Goal: Task Accomplishment & Management: Manage account settings

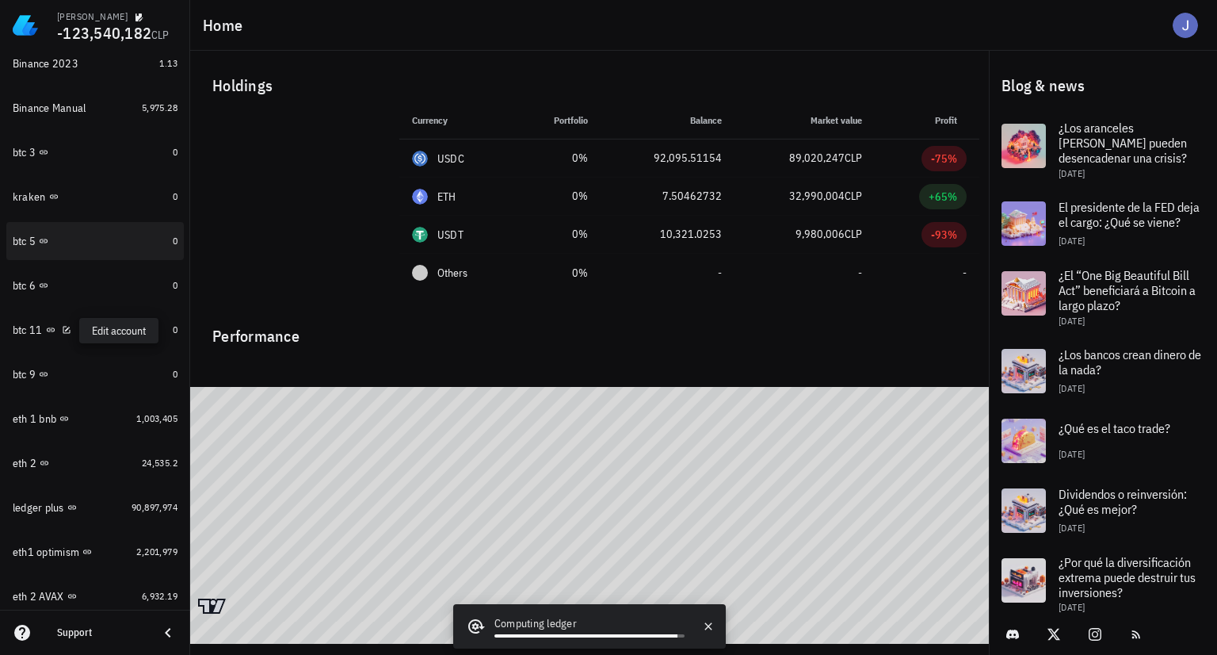
scroll to position [396, 0]
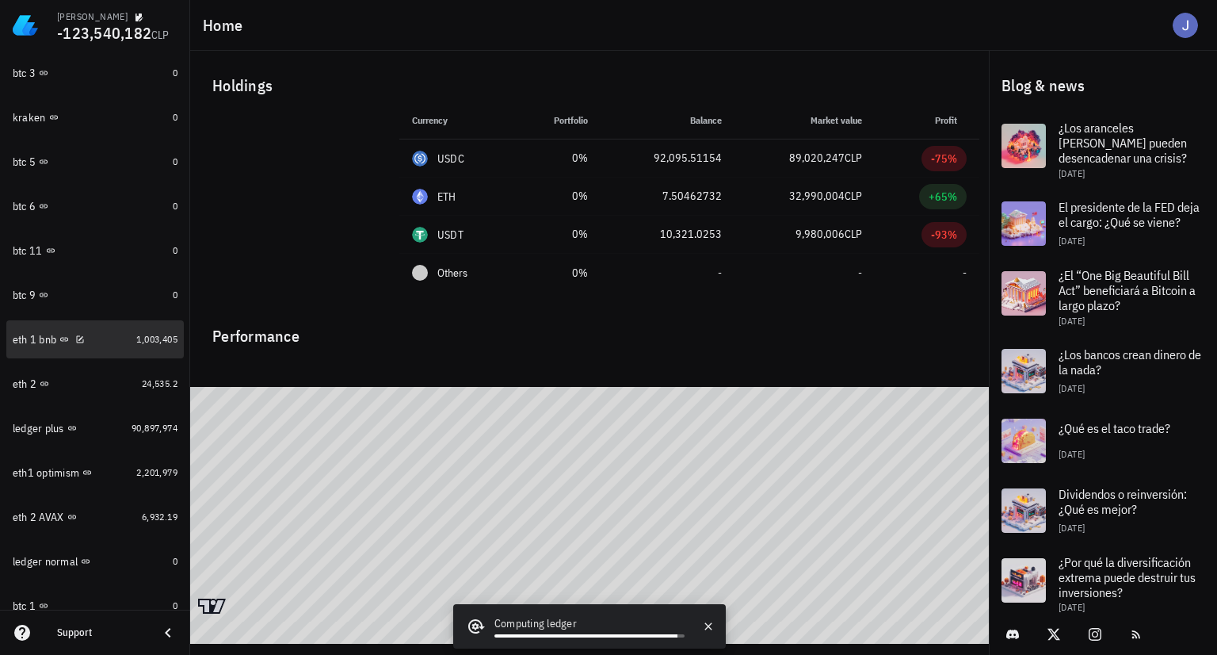
click at [27, 345] on div "eth 1 bnb" at bounding box center [35, 339] width 44 height 13
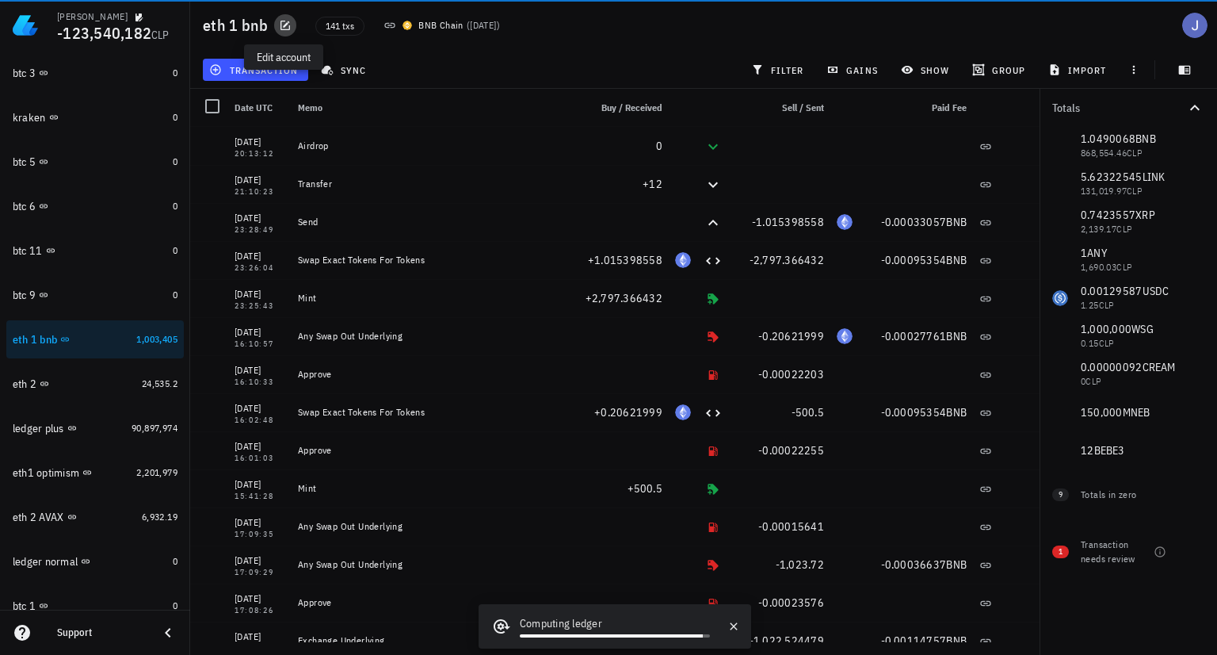
click at [281, 26] on icon "button" at bounding box center [286, 26] width 10 height 10
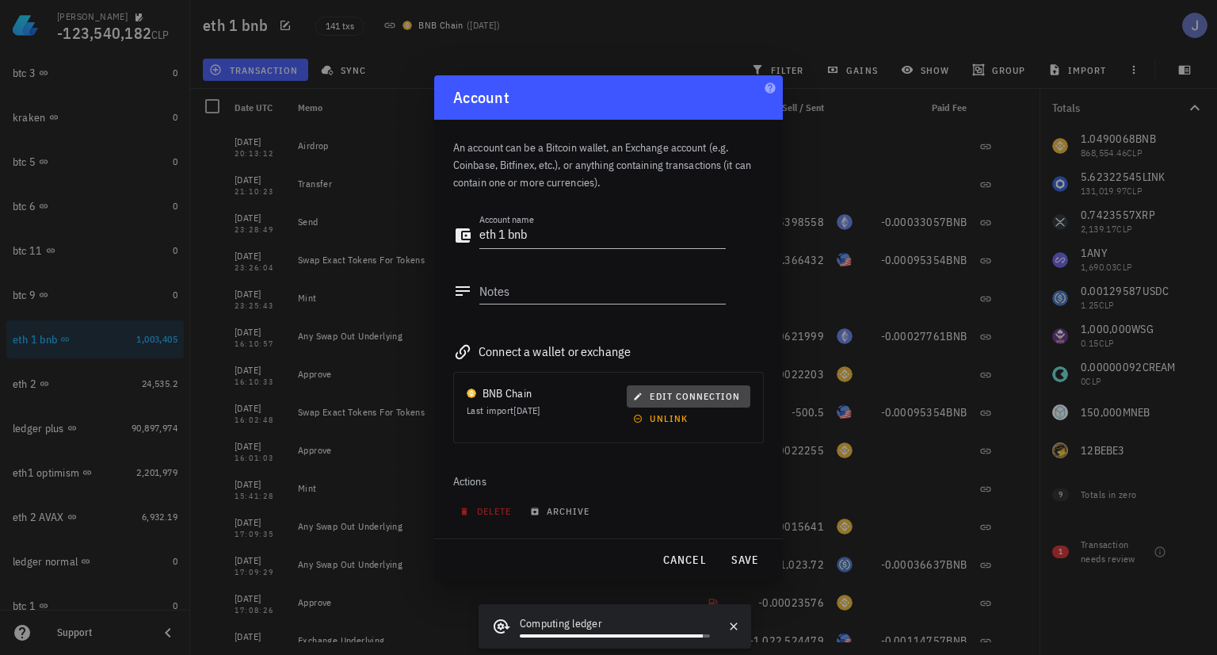
click at [671, 397] on span "edit connection" at bounding box center [688, 396] width 104 height 12
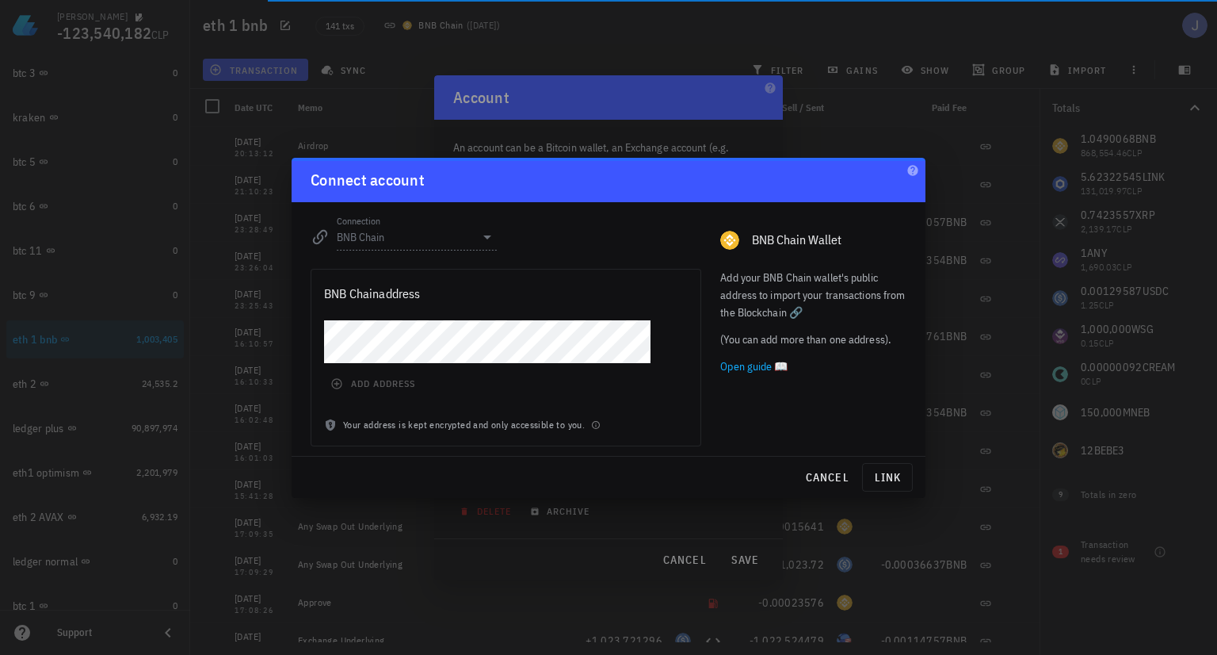
click at [383, 317] on div "BNB Chain address add address Your address is kept encrypted and only accessibl…" at bounding box center [506, 357] width 391 height 177
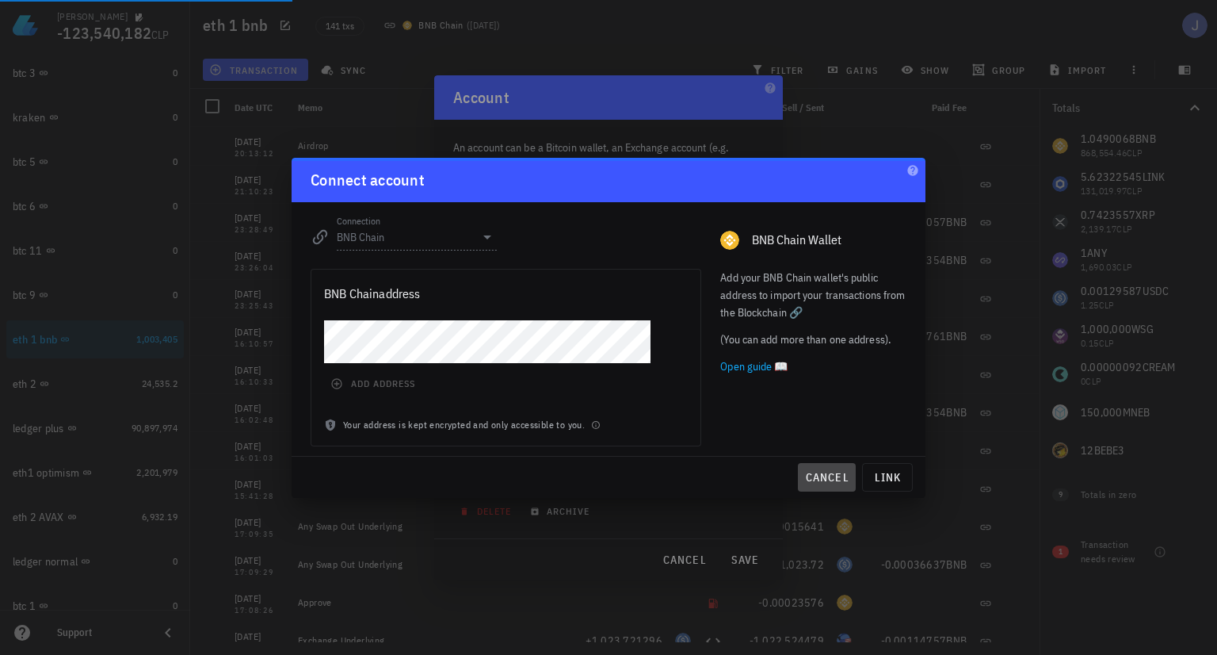
click at [808, 479] on span "cancel" at bounding box center [826, 477] width 45 height 14
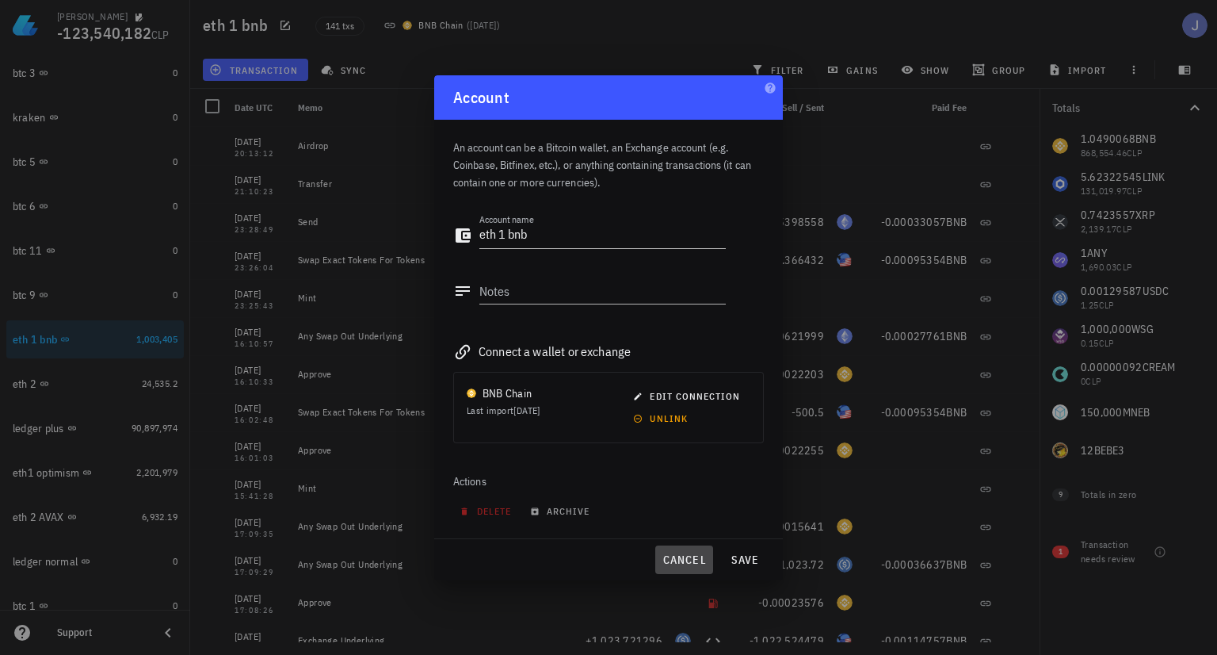
click at [675, 552] on span "cancel" at bounding box center [684, 559] width 45 height 14
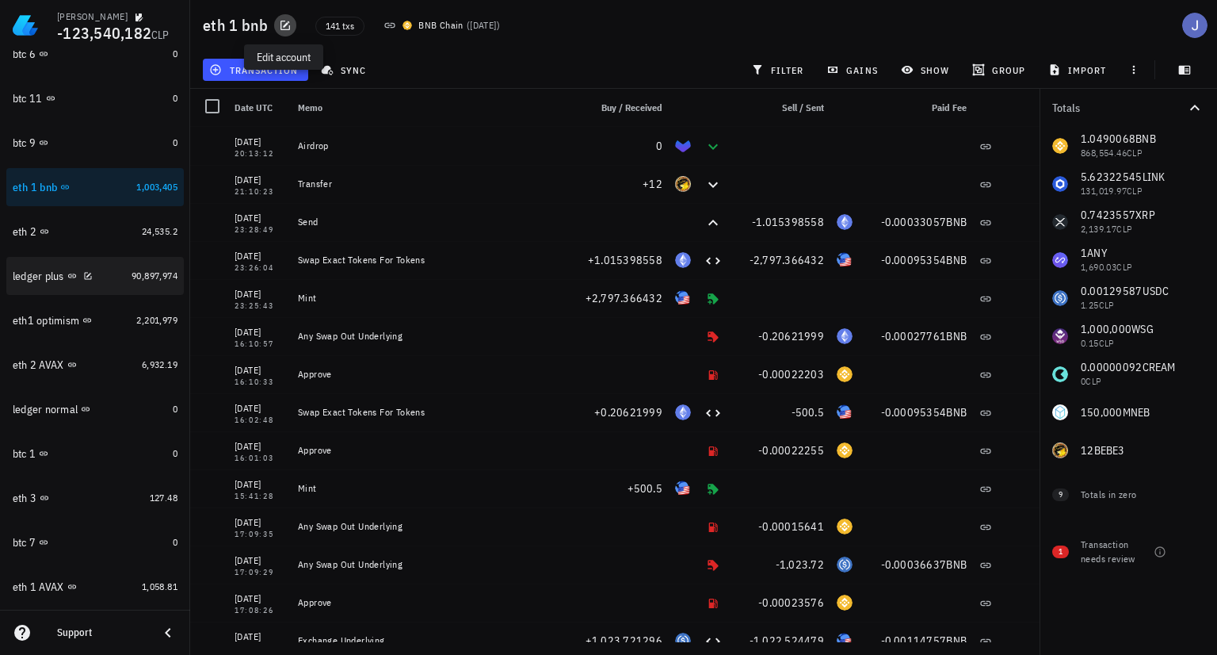
scroll to position [555, 0]
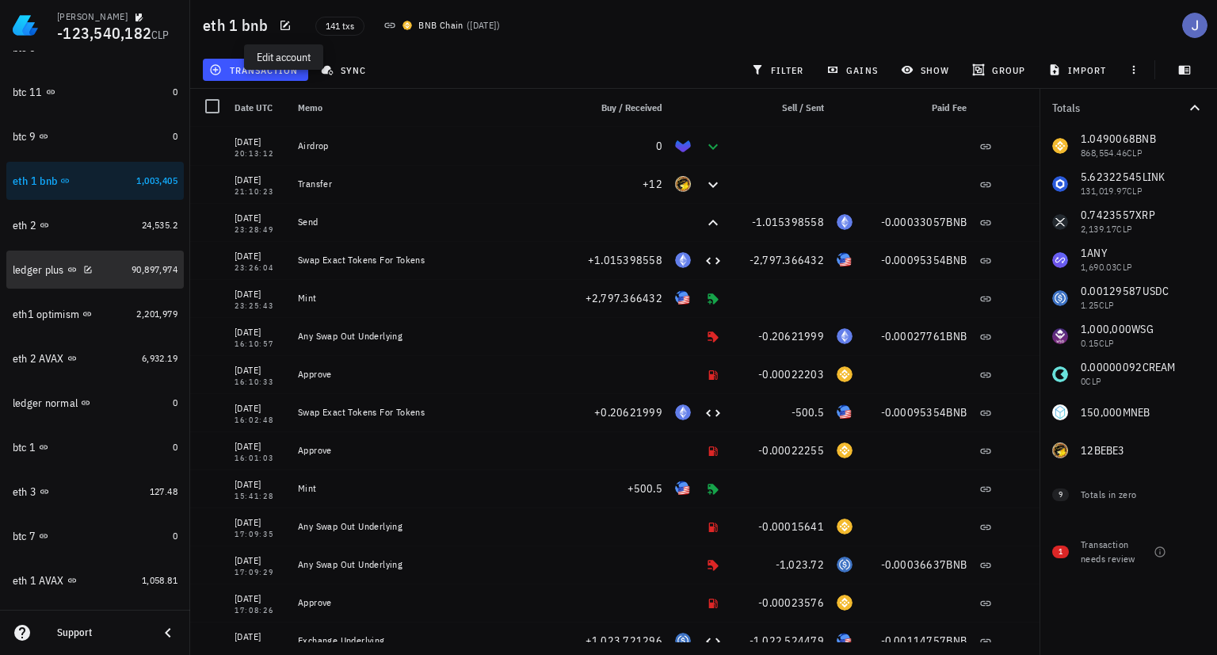
click at [38, 277] on div "ledger plus" at bounding box center [69, 270] width 113 height 34
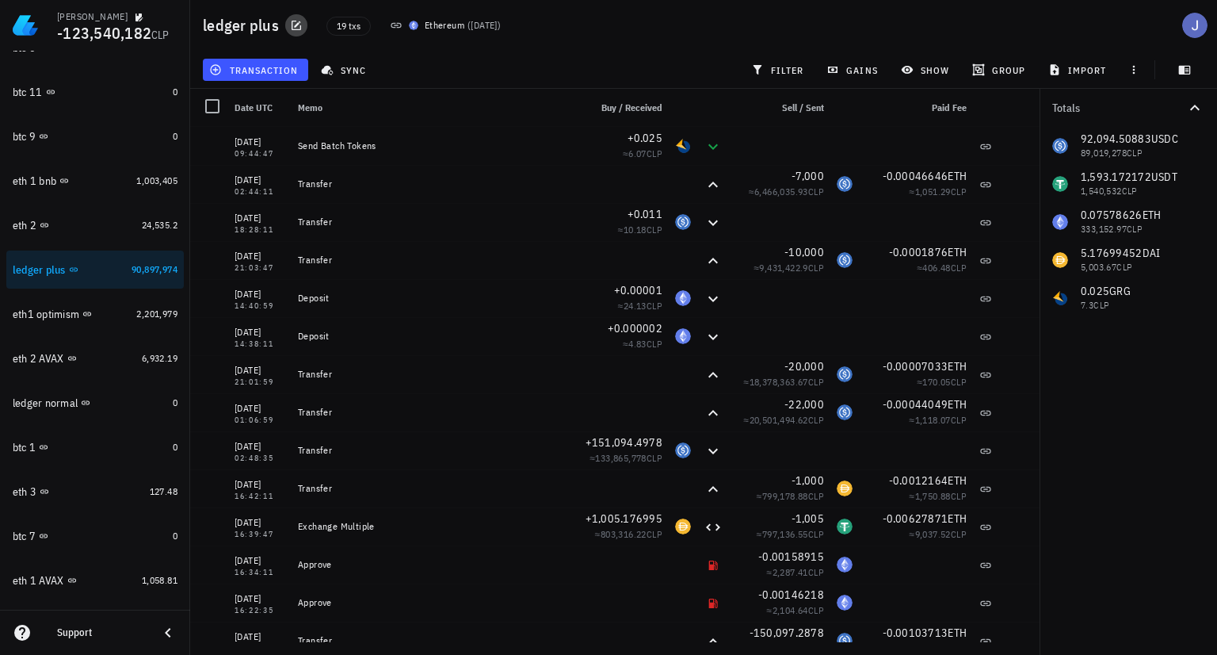
click at [295, 33] on button "button" at bounding box center [296, 25] width 22 height 22
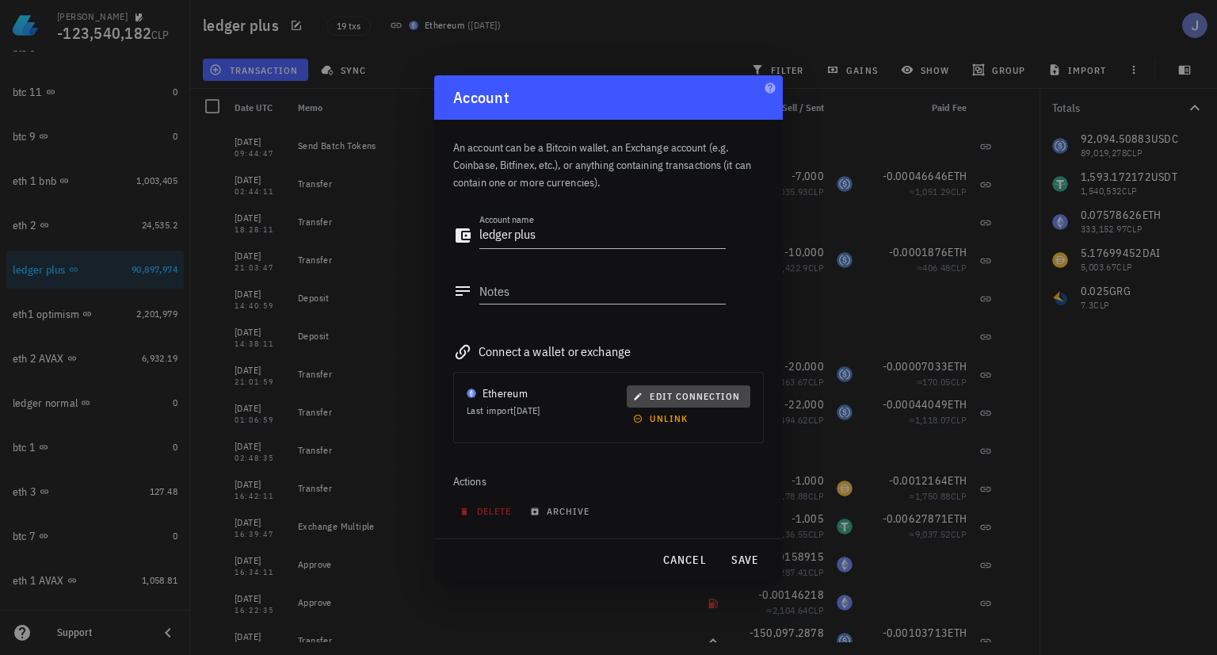
click at [683, 397] on span "edit connection" at bounding box center [688, 396] width 104 height 12
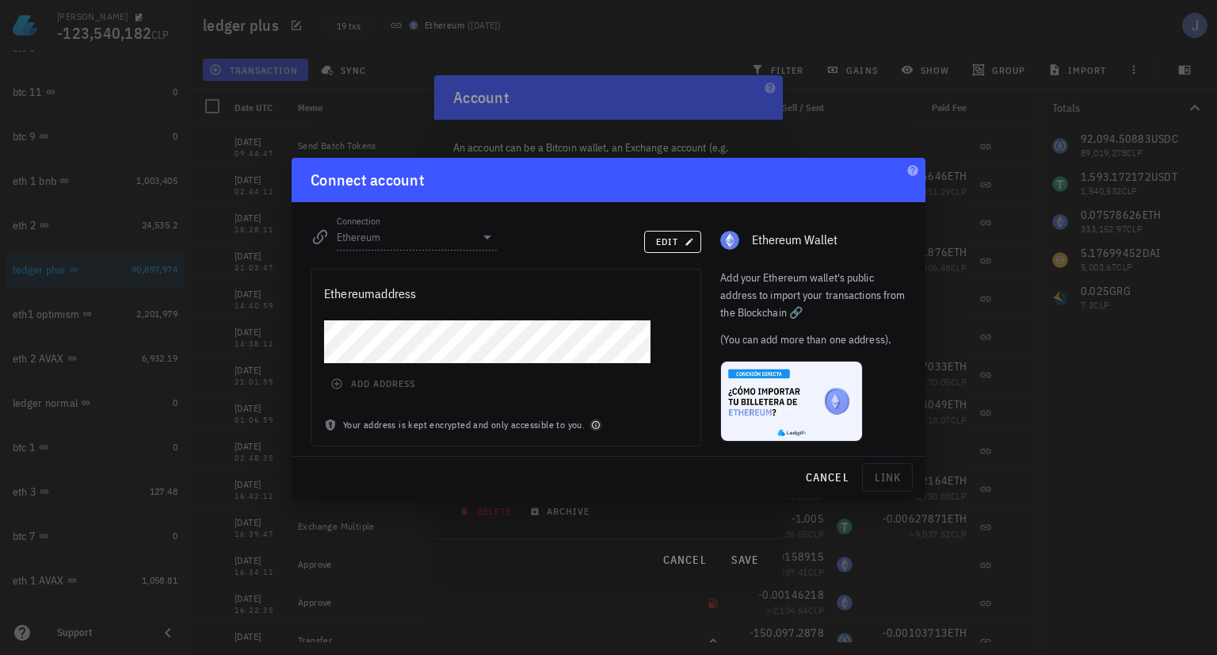
click at [594, 422] on icon "button" at bounding box center [596, 425] width 10 height 10
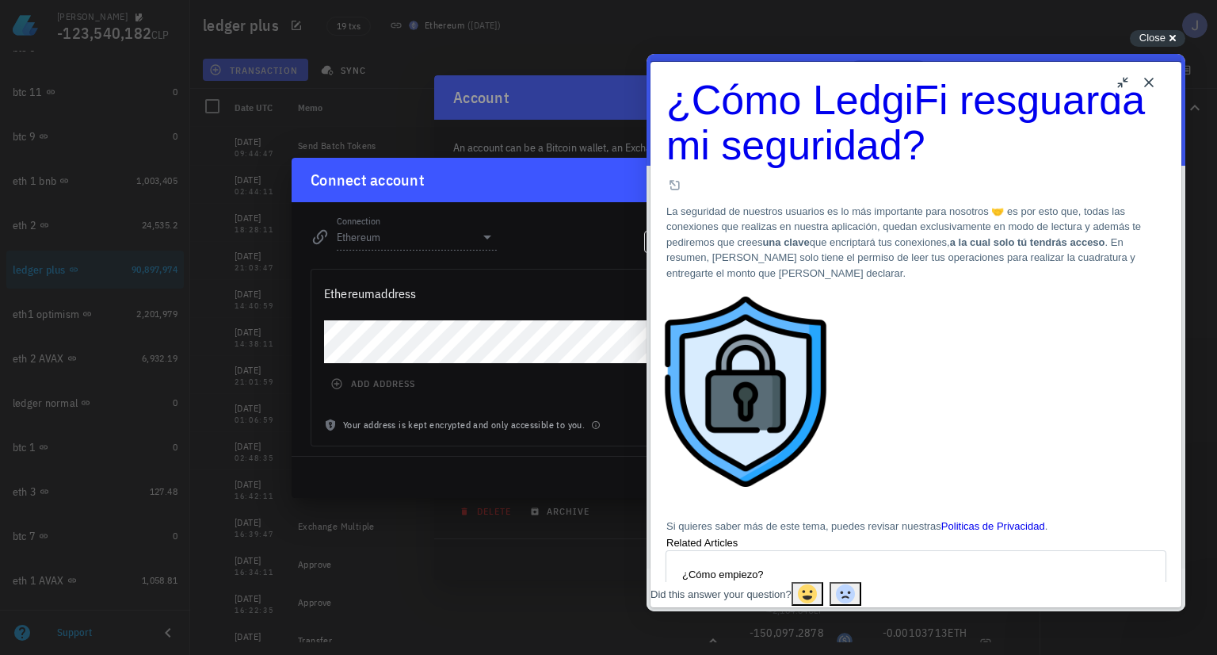
click at [1146, 82] on button "Close" at bounding box center [1148, 82] width 25 height 25
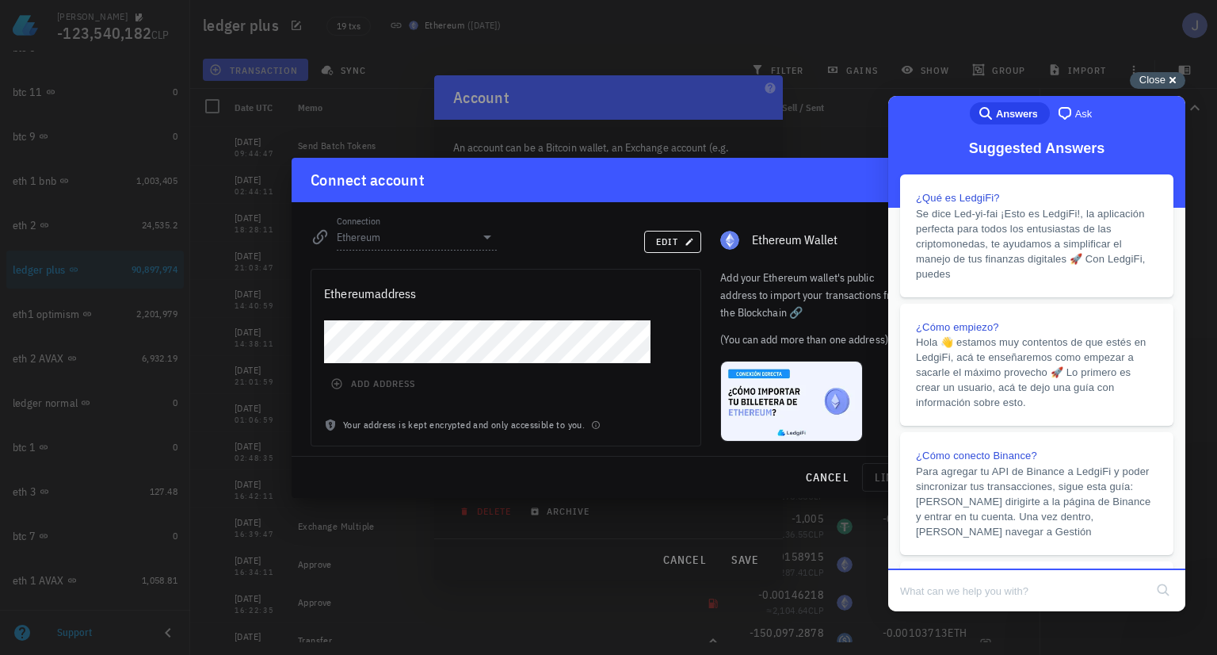
click at [1151, 81] on span "Close" at bounding box center [1152, 80] width 26 height 12
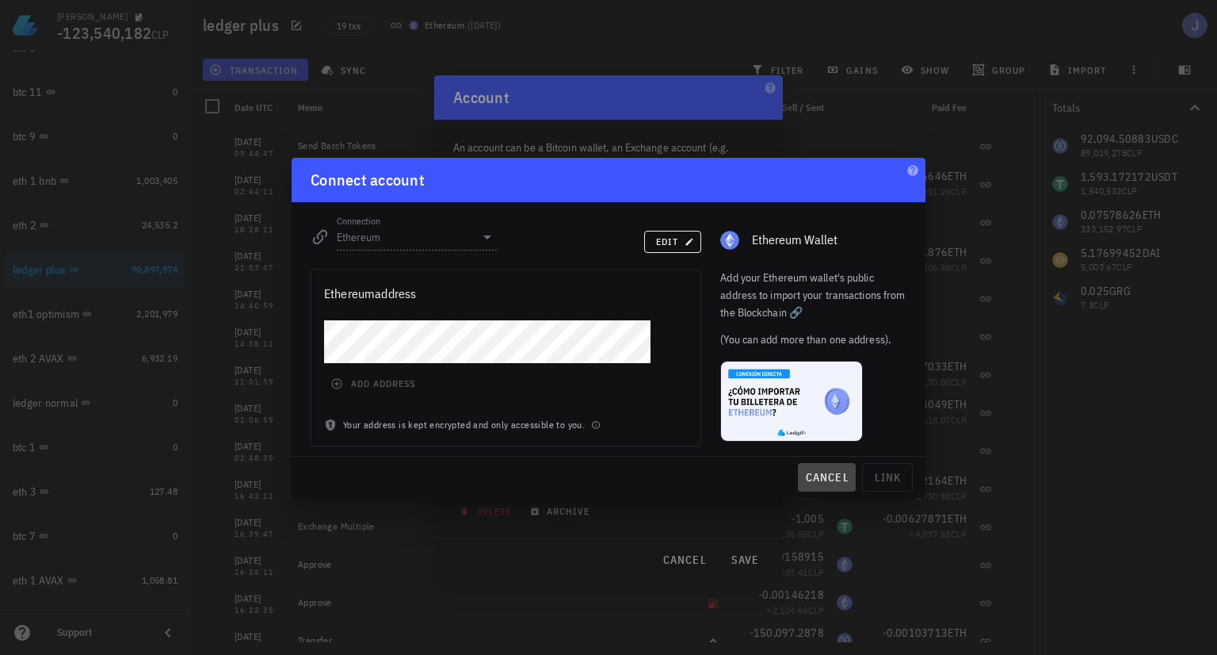
click at [831, 473] on span "cancel" at bounding box center [826, 477] width 45 height 14
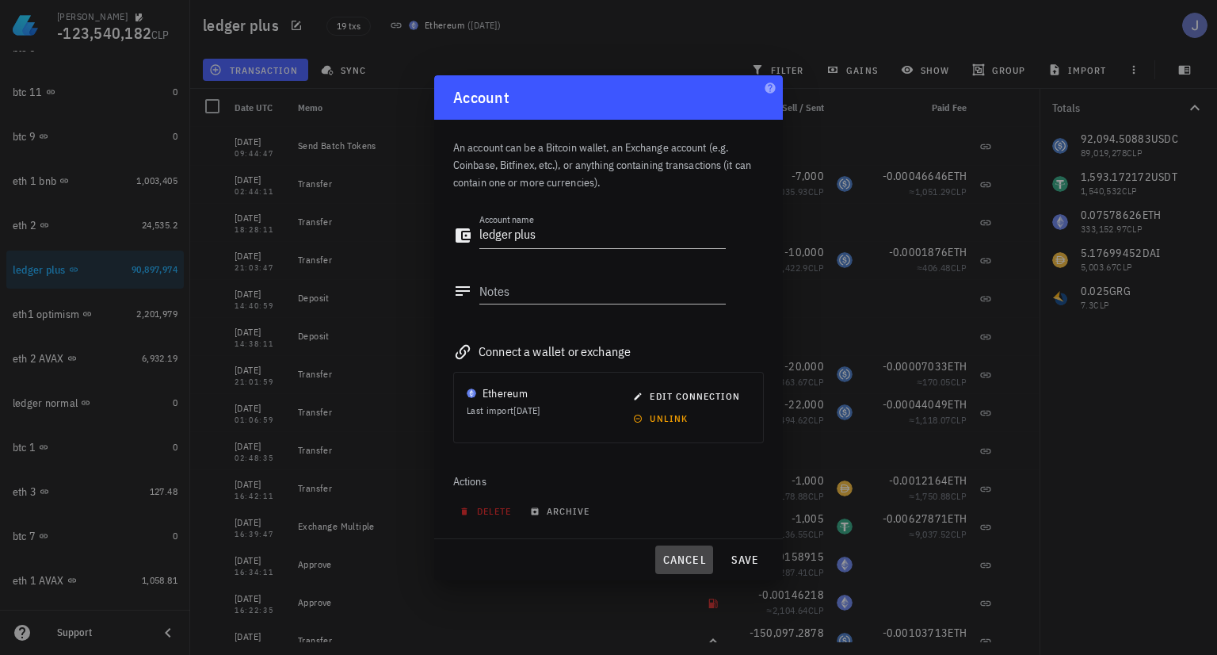
click at [693, 550] on button "cancel" at bounding box center [684, 559] width 58 height 29
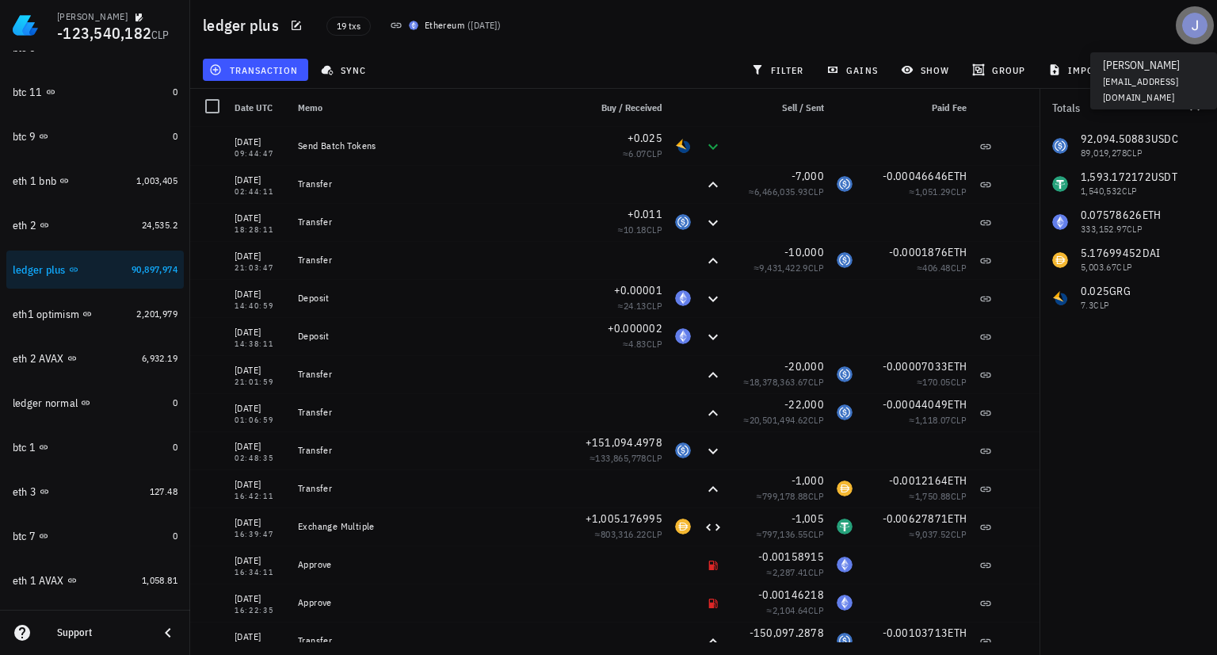
click at [1183, 25] on div "avatar" at bounding box center [1194, 25] width 25 height 25
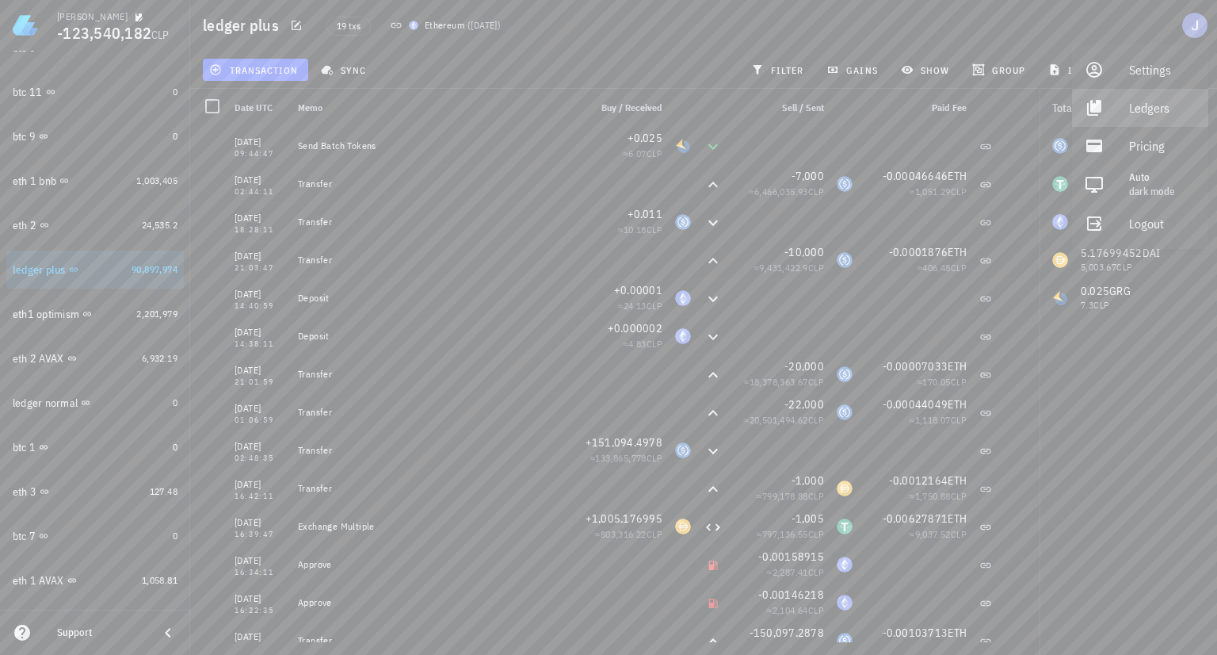
click at [1158, 107] on div "Ledgers" at bounding box center [1162, 108] width 67 height 32
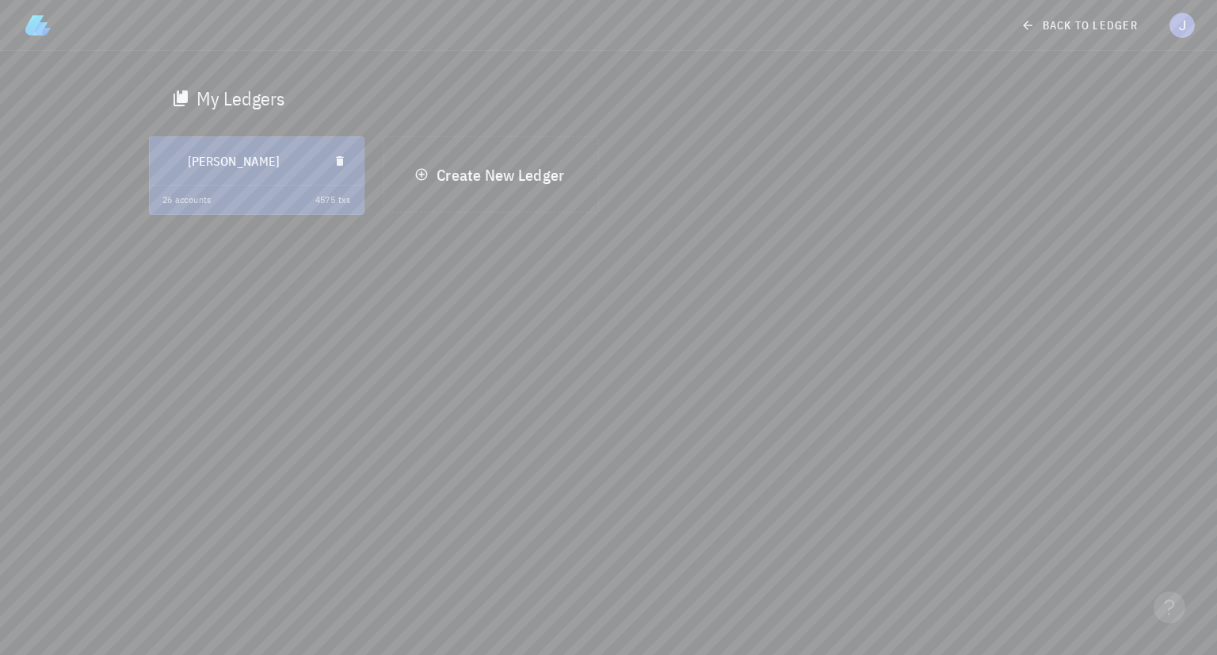
click at [269, 172] on div "[PERSON_NAME]" at bounding box center [252, 160] width 128 height 41
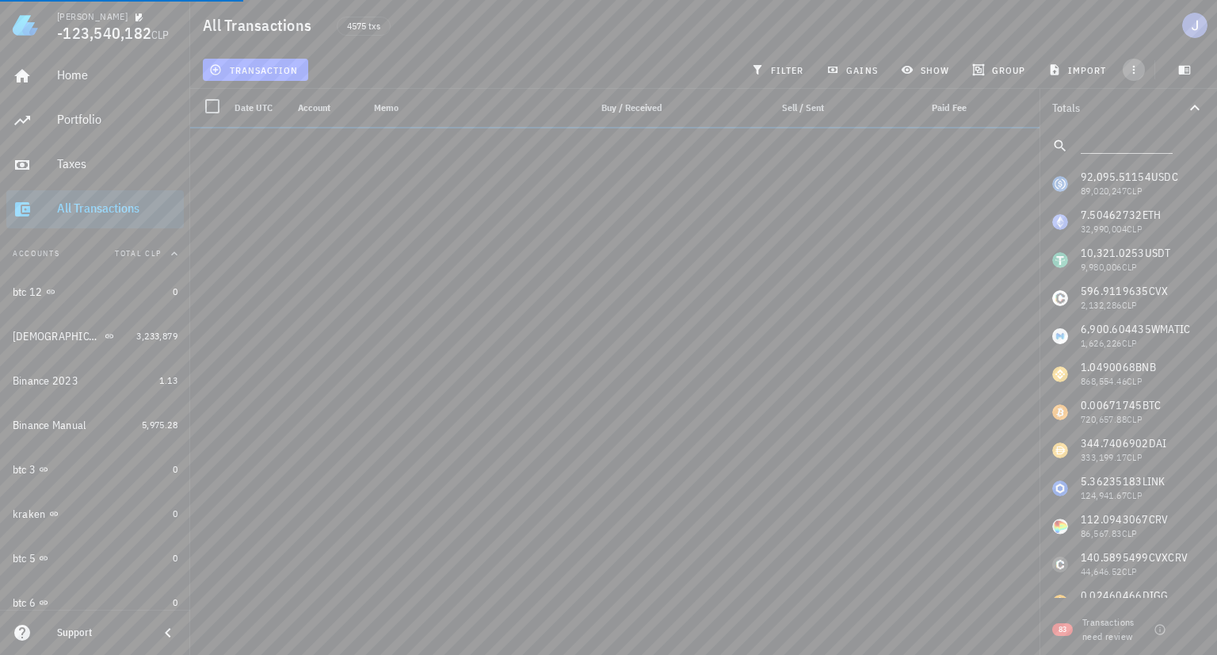
click at [1136, 67] on icon "button" at bounding box center [1134, 69] width 13 height 13
click at [1197, 64] on span "button" at bounding box center [1185, 69] width 40 height 13
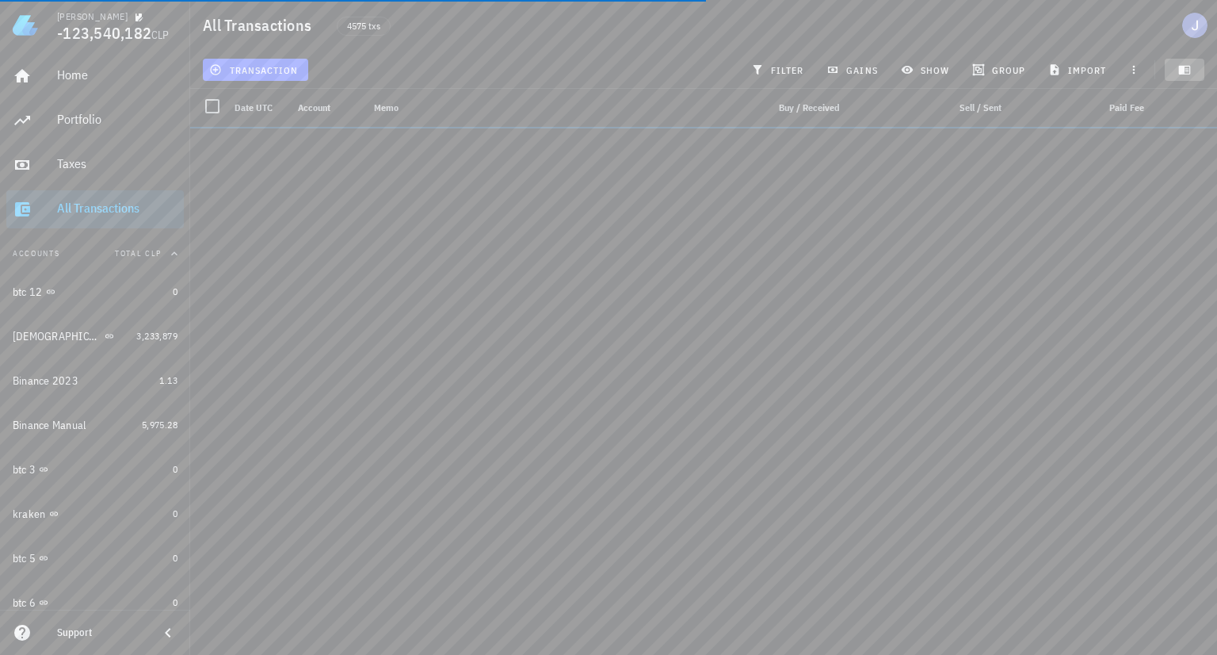
click at [1197, 64] on span "button" at bounding box center [1185, 69] width 40 height 13
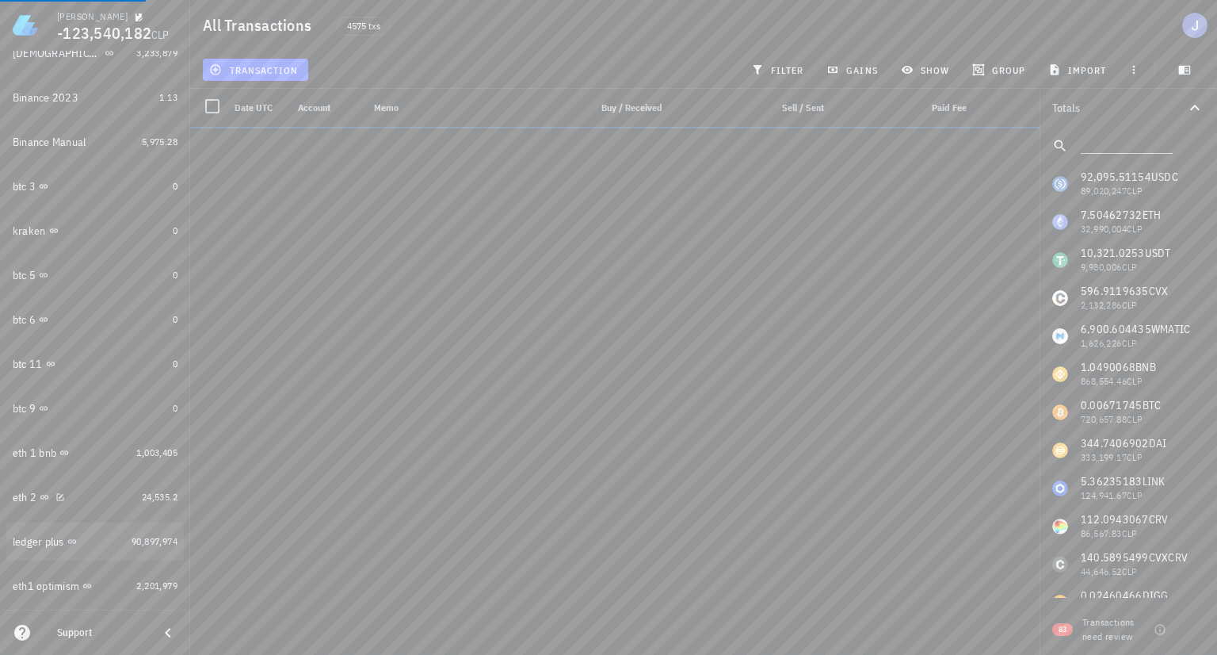
scroll to position [317, 0]
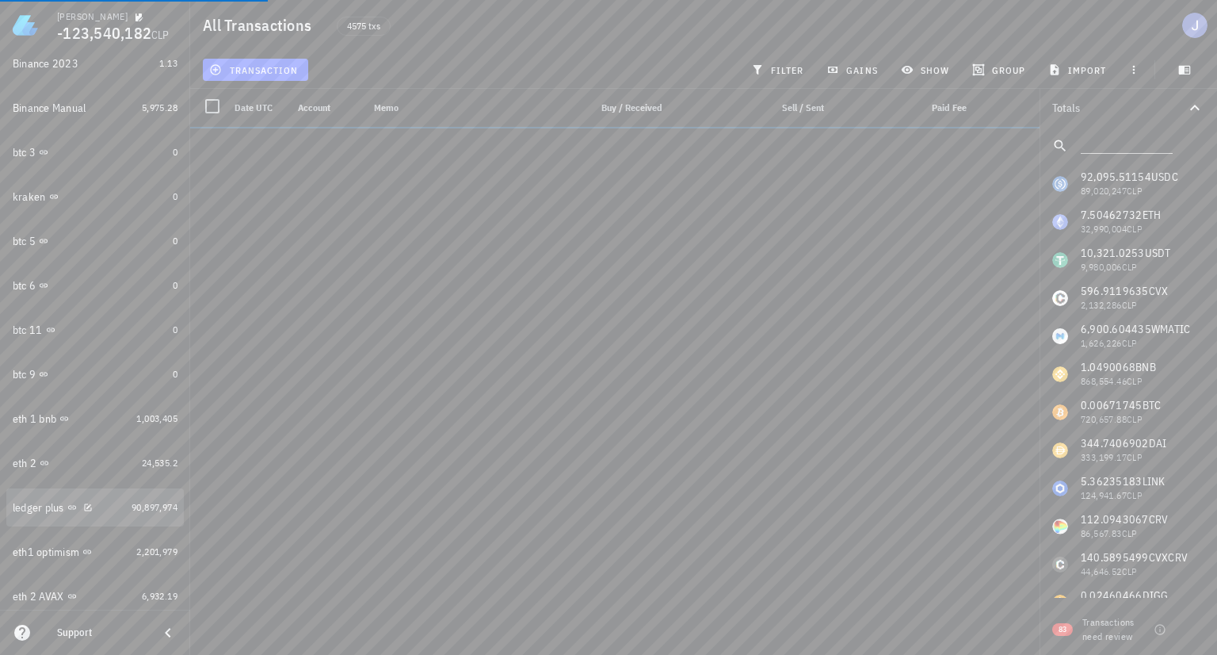
click at [39, 511] on div "ledger plus" at bounding box center [39, 507] width 52 height 13
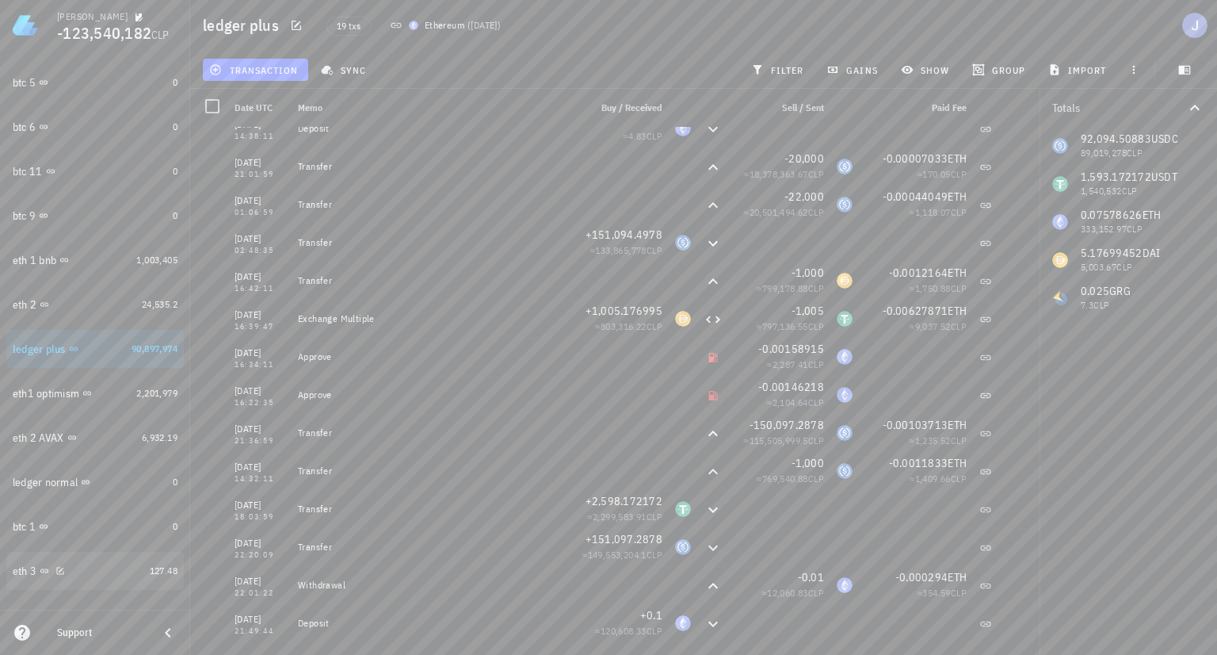
scroll to position [555, 0]
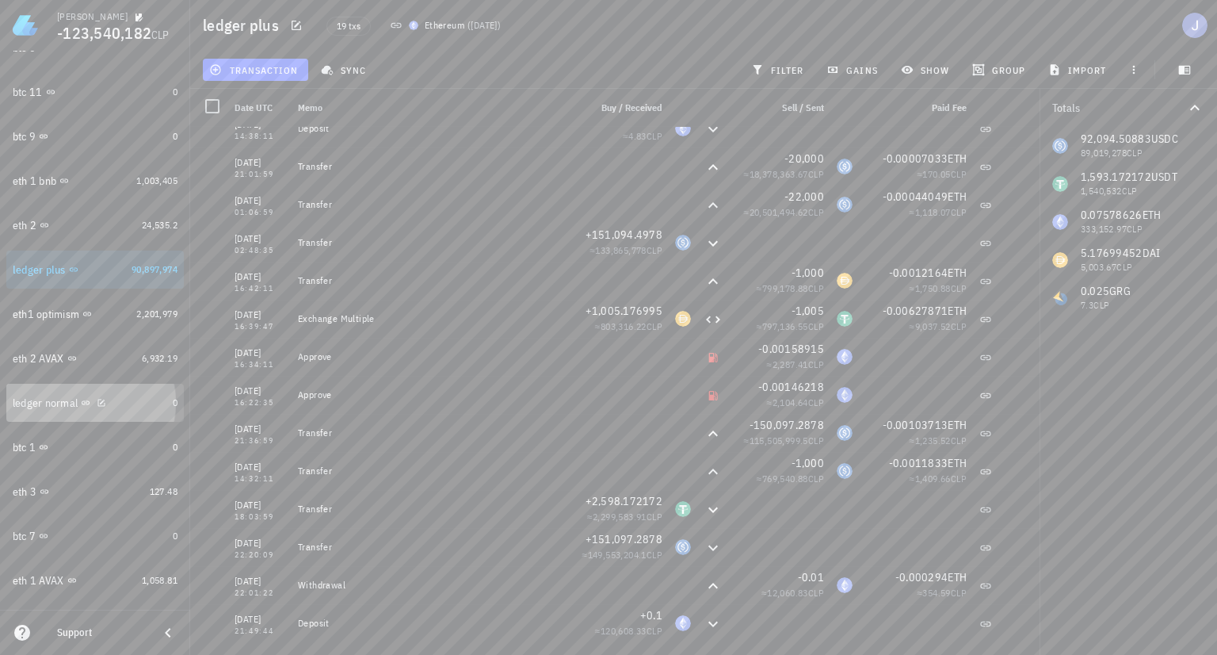
click at [28, 400] on div "ledger normal" at bounding box center [45, 402] width 65 height 13
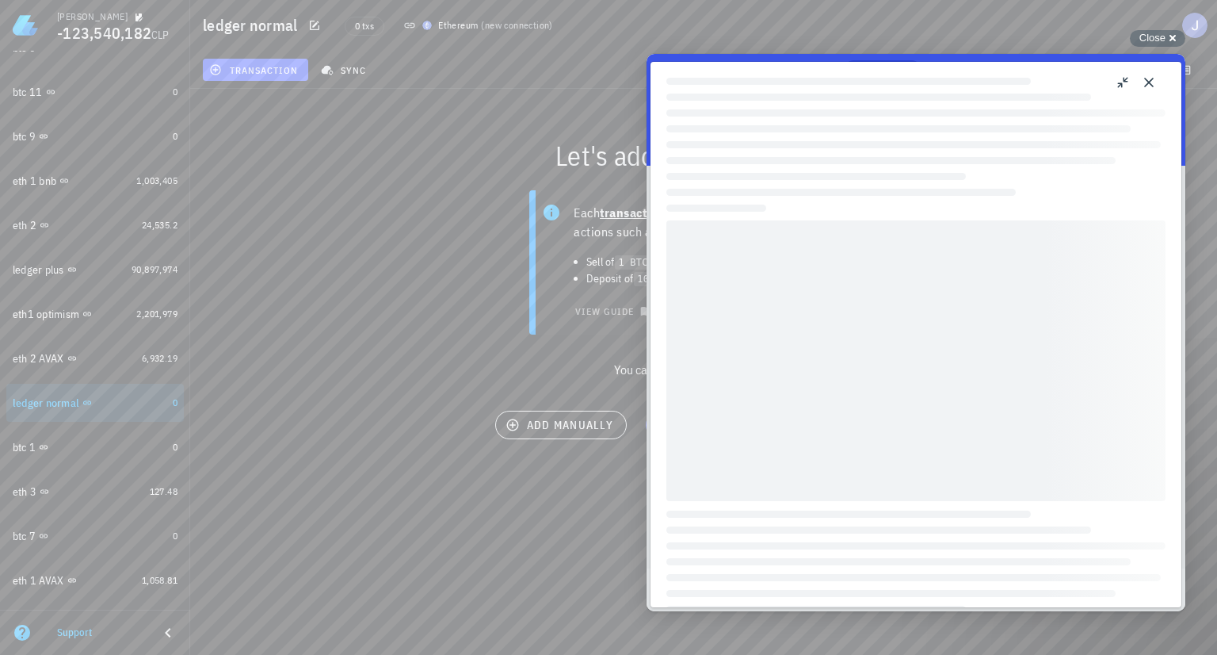
click at [1144, 82] on button "Close" at bounding box center [1148, 82] width 25 height 25
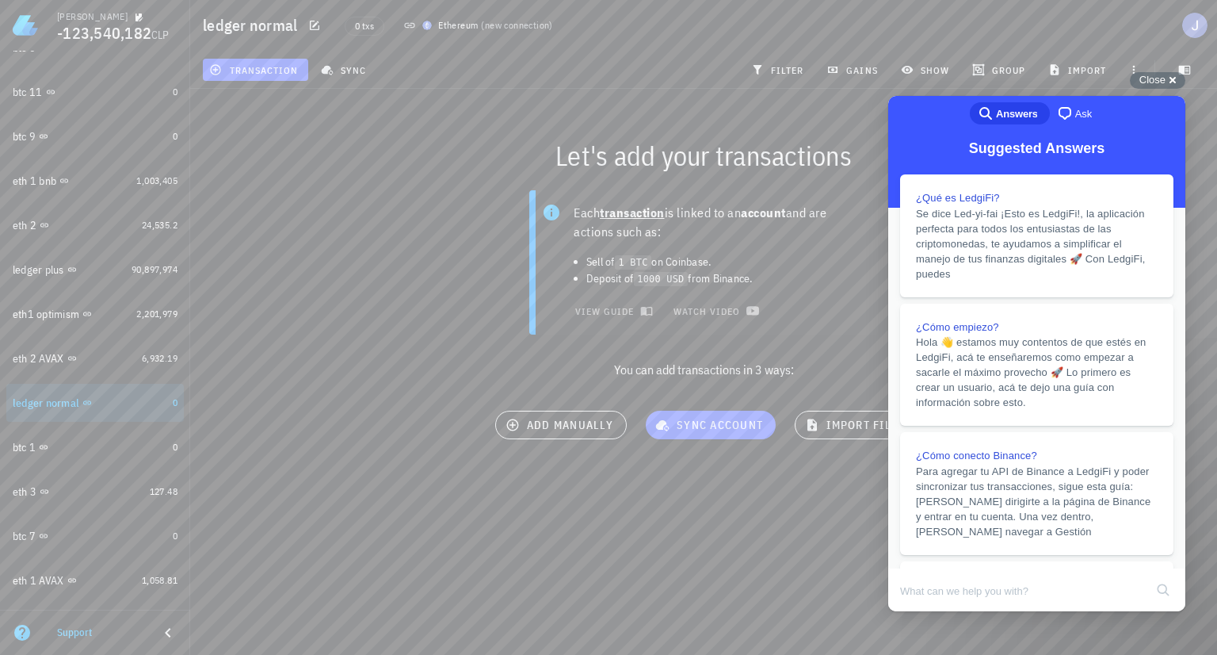
click at [410, 330] on div "Each transaction is linked to an account and are actions such as: Sell of 1 BTC…" at bounding box center [704, 291] width 1046 height 220
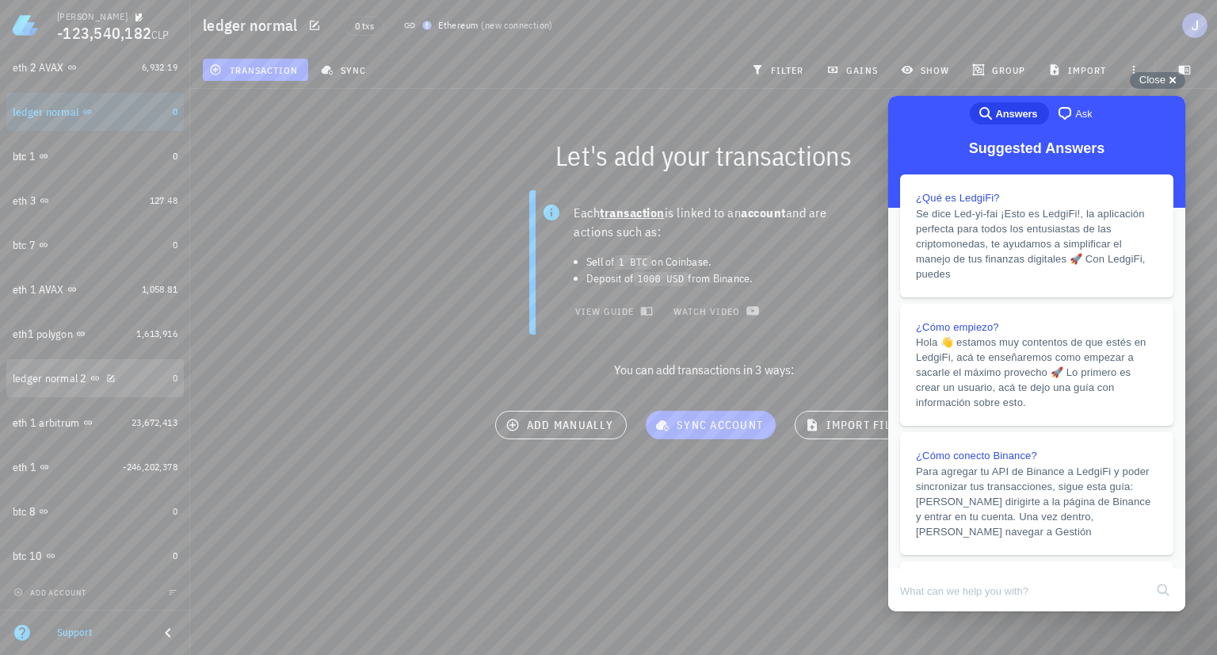
click at [36, 373] on div "ledger normal 2" at bounding box center [50, 378] width 74 height 13
click at [39, 383] on div "ledger normal 2" at bounding box center [51, 378] width 76 height 13
